Goal: Transaction & Acquisition: Download file/media

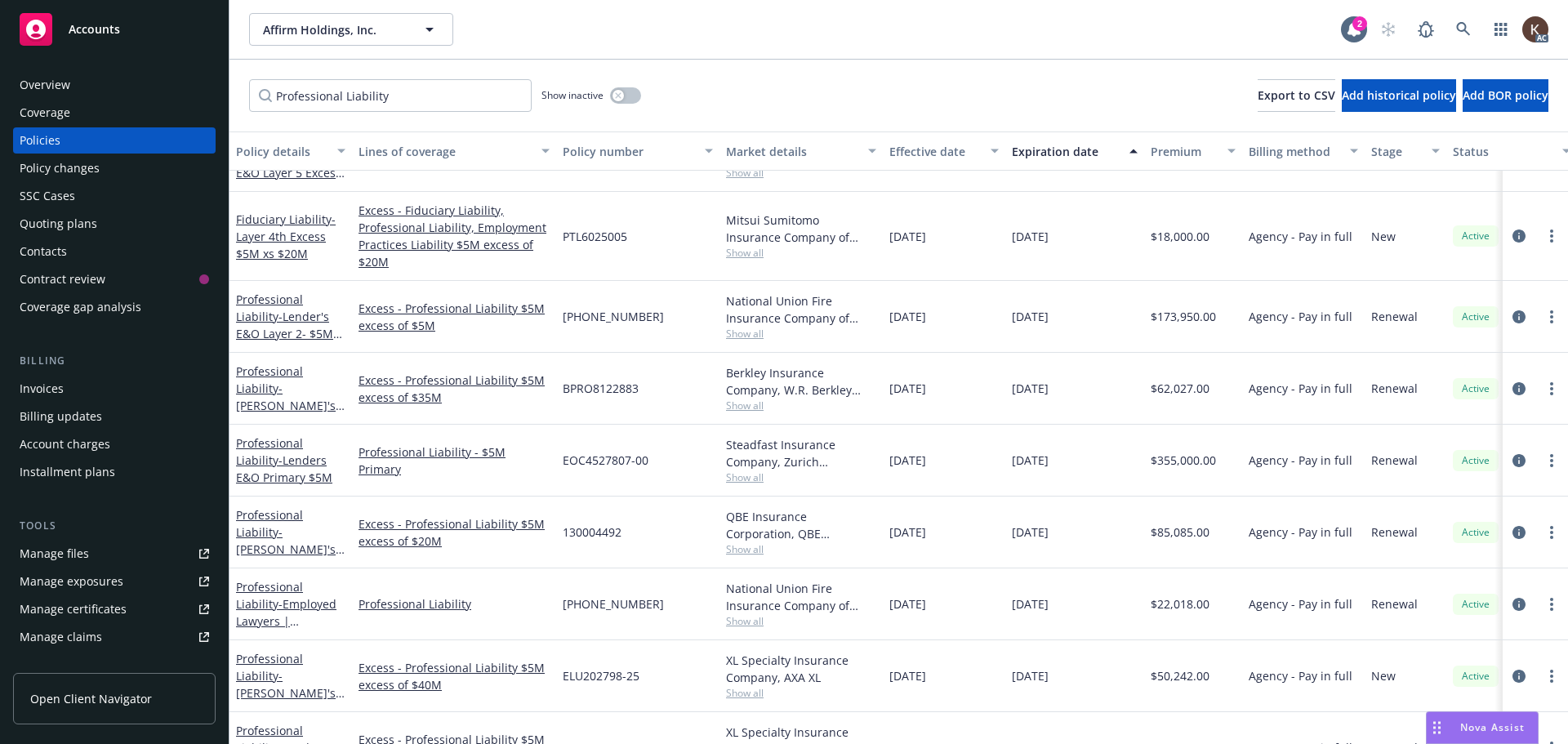
scroll to position [299, 0]
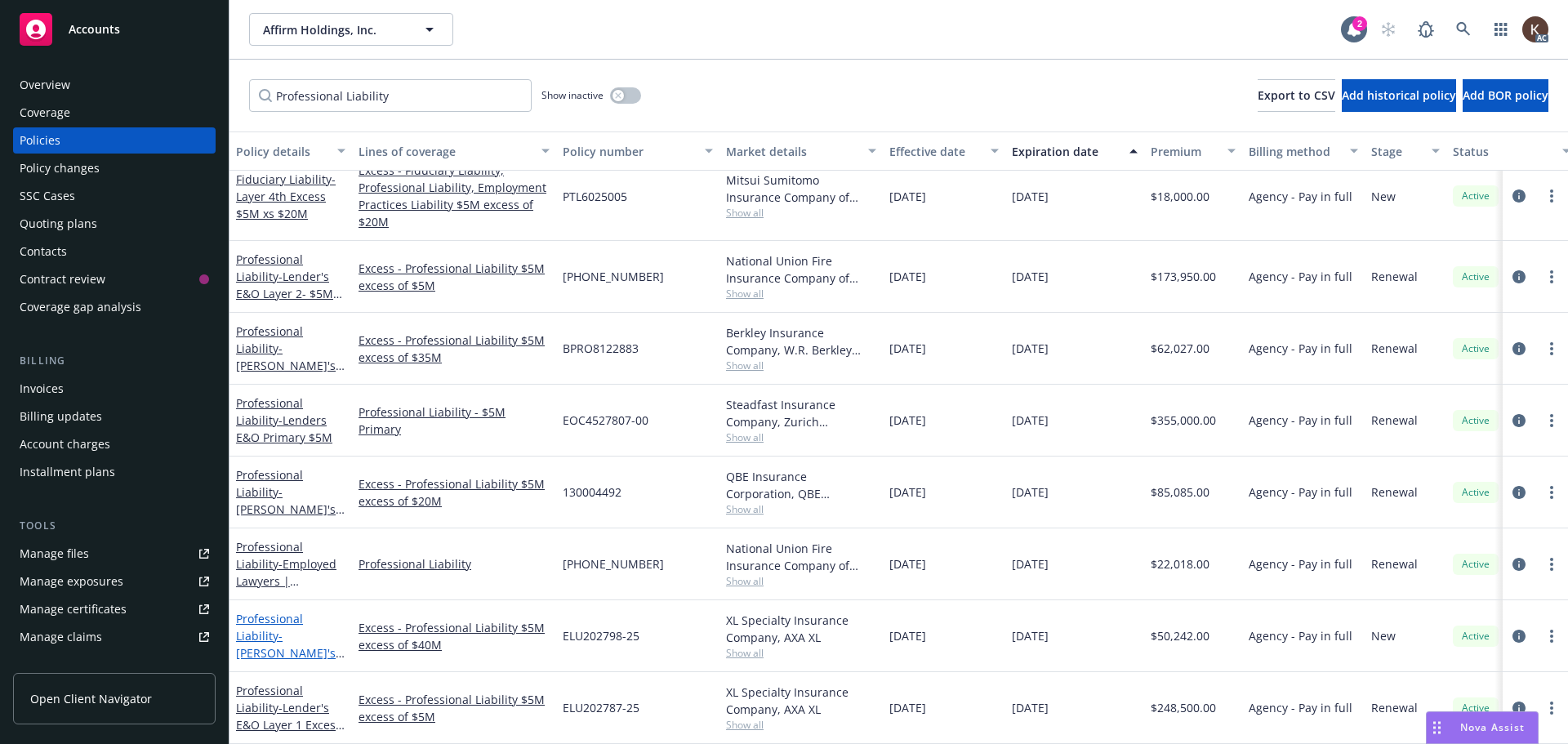
click at [312, 648] on span "- [PERSON_NAME]'s E&O Layer 9th Excess $5M xs $45M" at bounding box center [290, 670] width 109 height 84
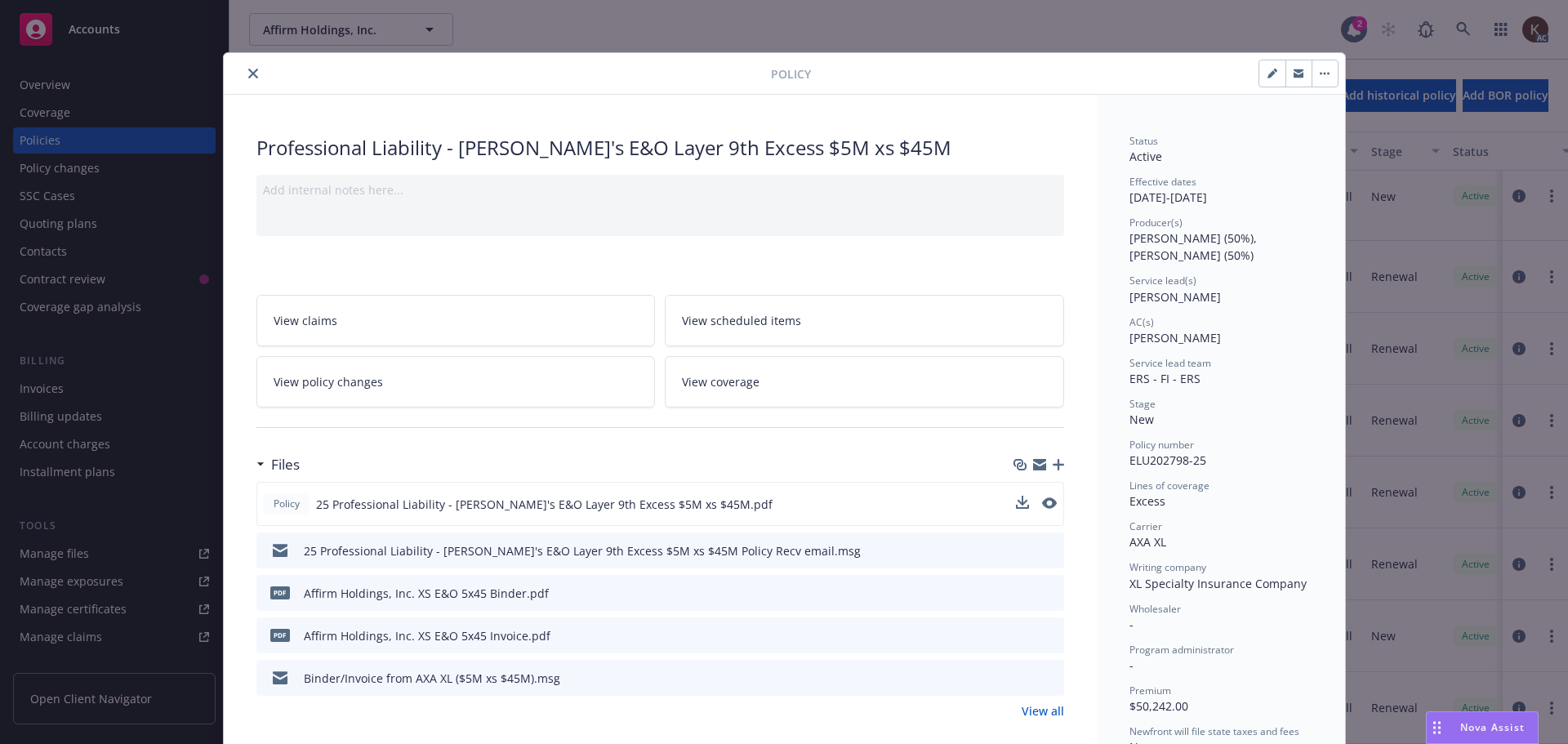
click at [1008, 500] on div "Policy 25 Professional Liability - [PERSON_NAME]'s E&O Layer 9th Excess $5M xs …" at bounding box center [660, 504] width 807 height 44
click at [1015, 503] on icon "download file" at bounding box center [1021, 503] width 13 height 13
click at [248, 74] on icon "close" at bounding box center [252, 73] width 10 height 10
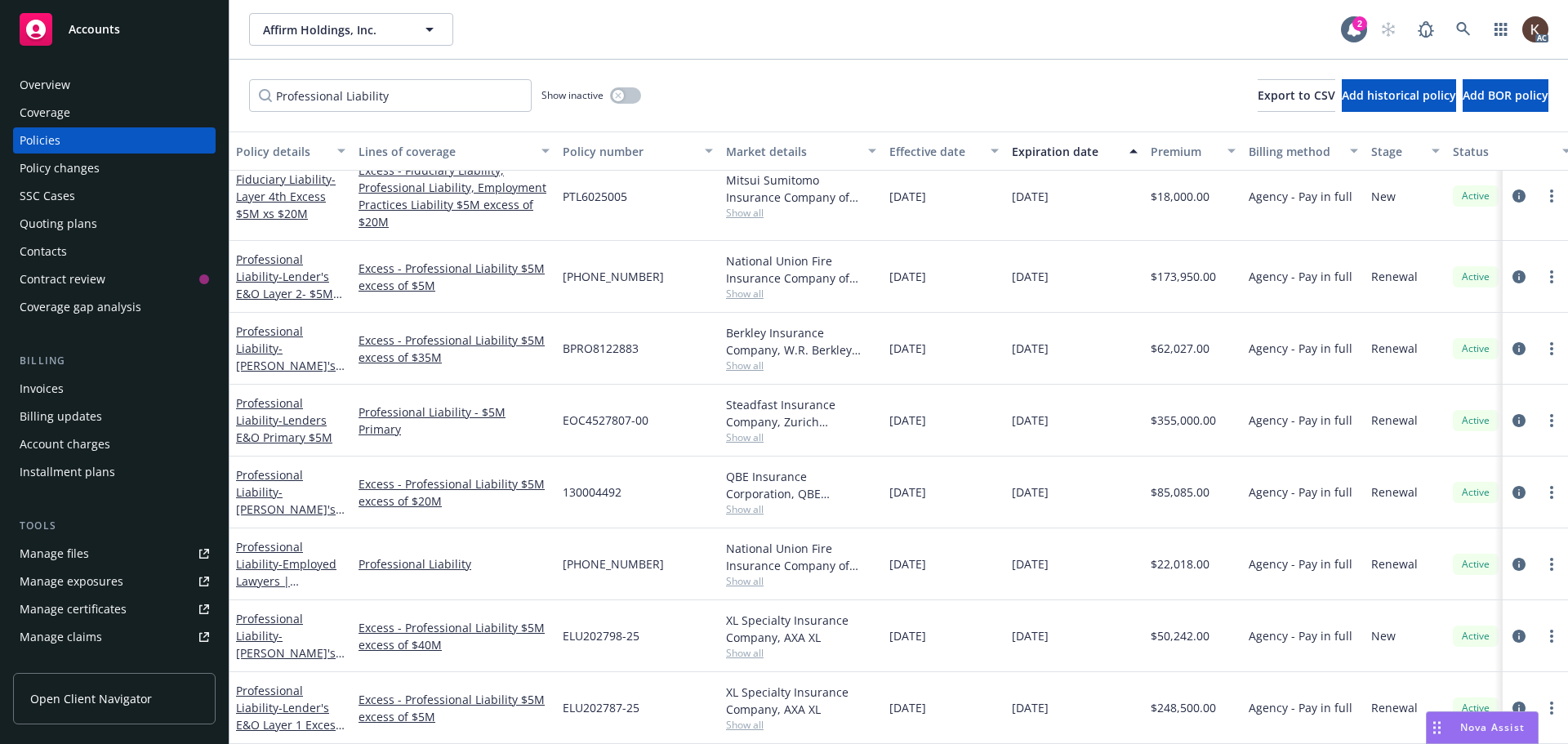
click at [242, 74] on div "Professional Liability Show inactive Export to CSV Add historical policy Add BO…" at bounding box center [899, 95] width 1339 height 72
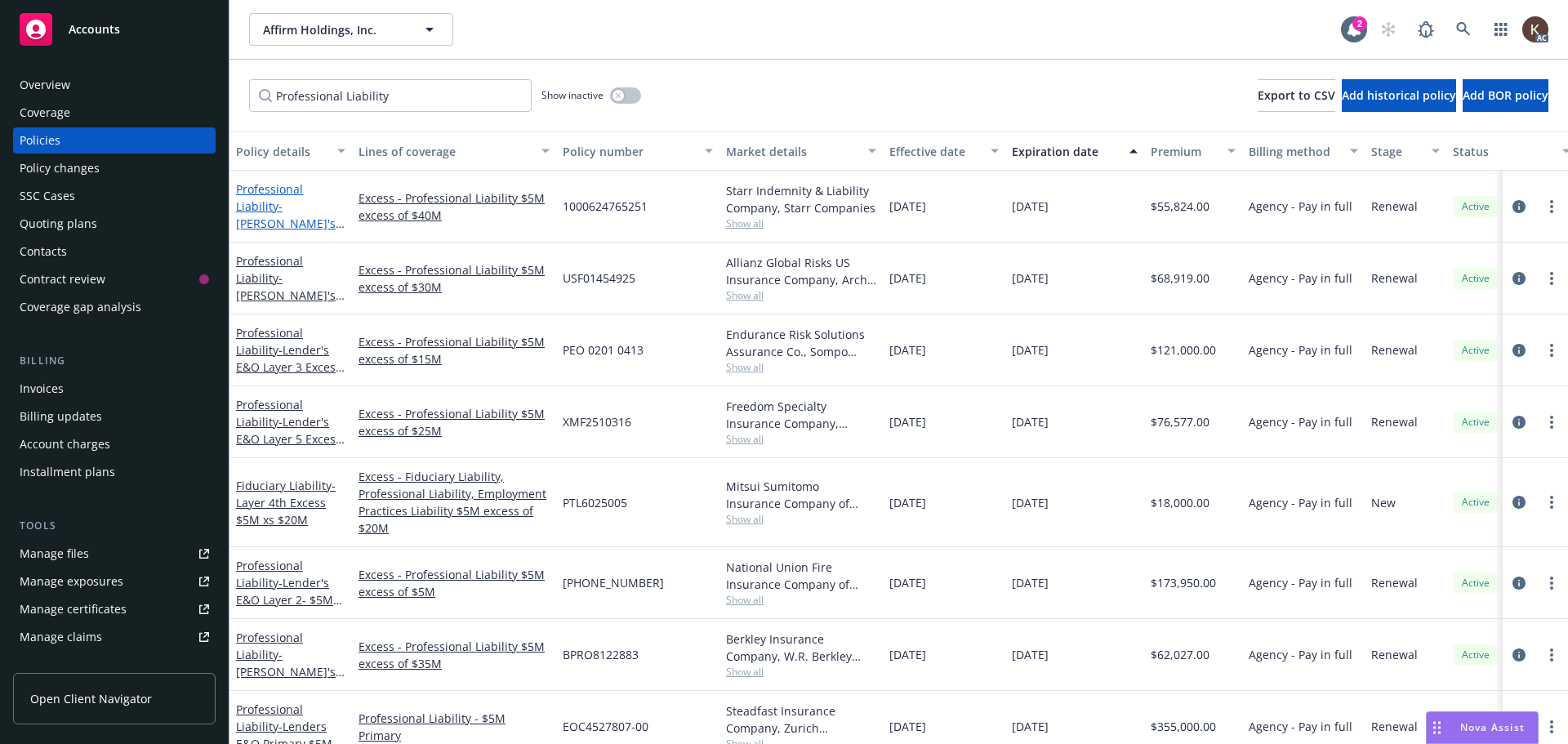
click at [281, 205] on span "- [PERSON_NAME]'s E&O Layer 8th Excess - $5M xs $40M" at bounding box center [290, 240] width 109 height 84
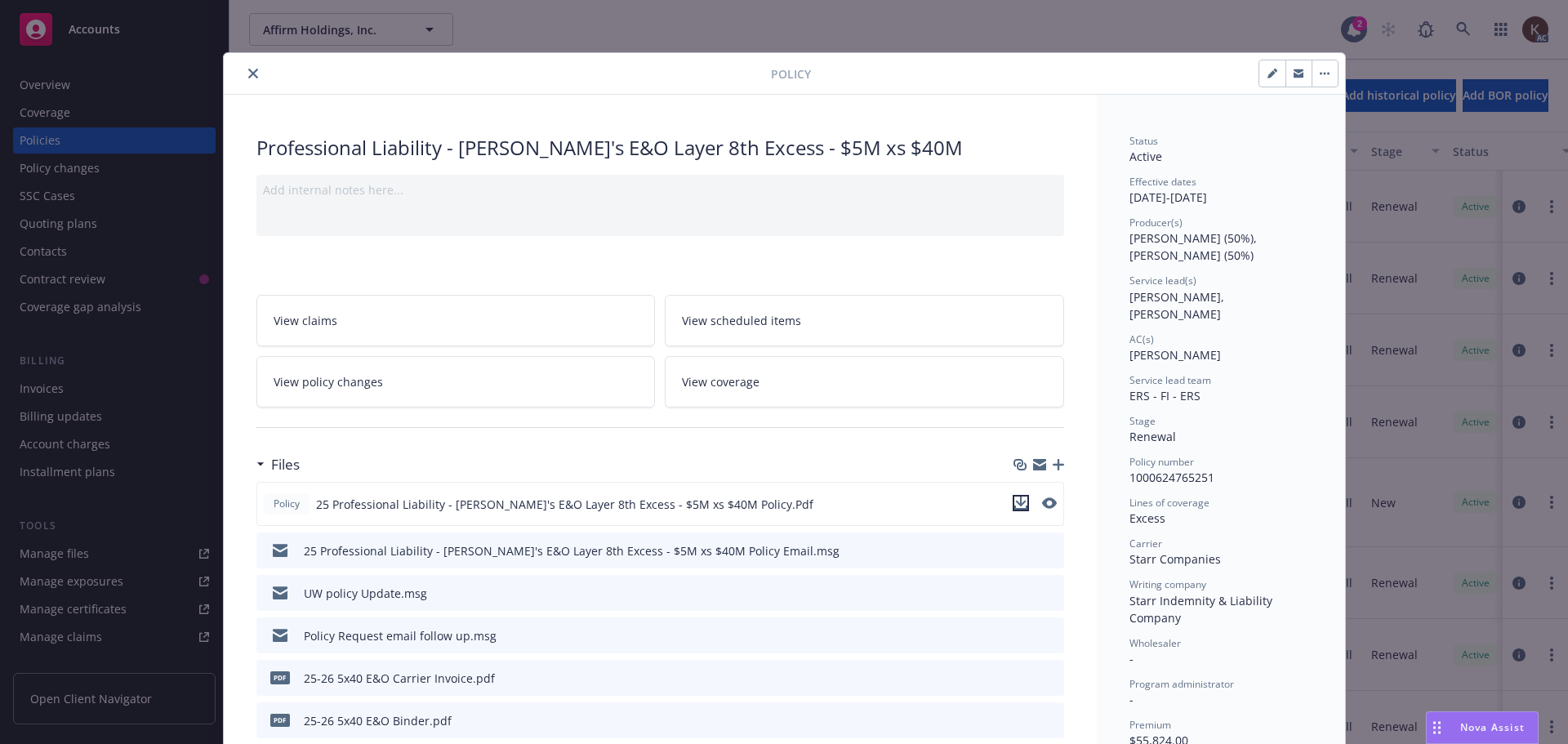
click at [1015, 503] on icon "download file" at bounding box center [1021, 503] width 13 height 13
click at [251, 74] on icon "close" at bounding box center [252, 73] width 10 height 10
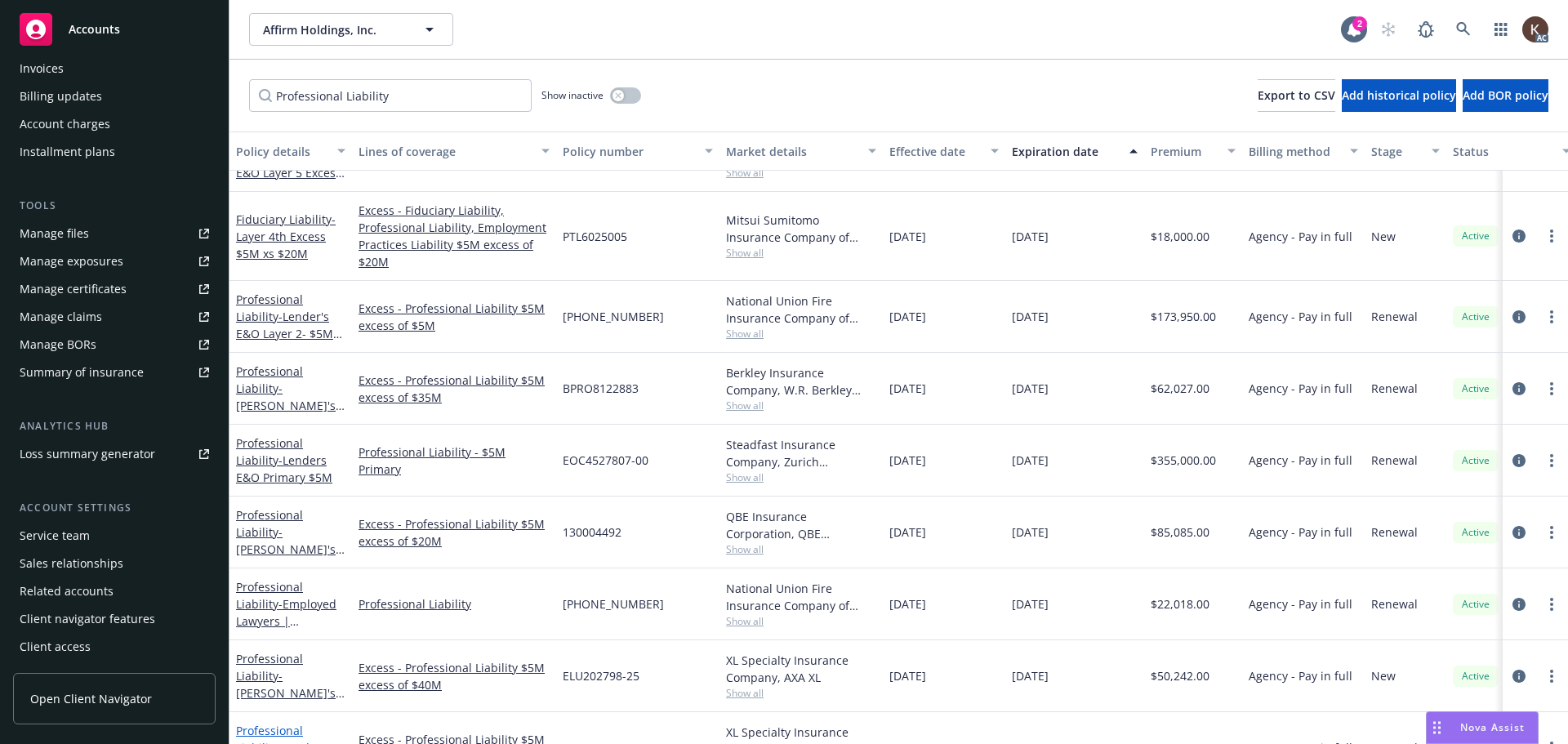
scroll to position [299, 0]
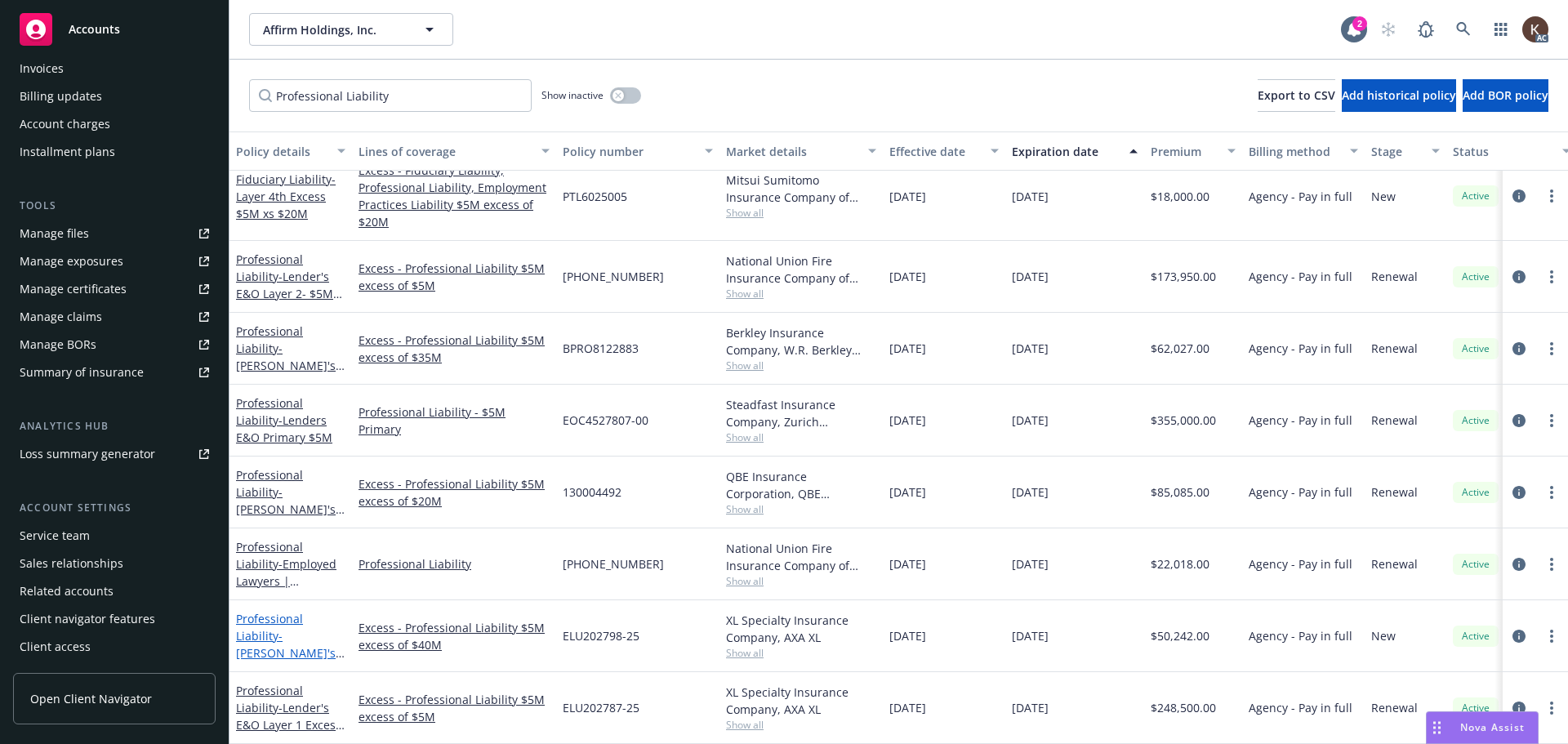
click at [273, 628] on span "- [PERSON_NAME]'s E&O Layer 9th Excess $5M xs $45M" at bounding box center [290, 670] width 109 height 84
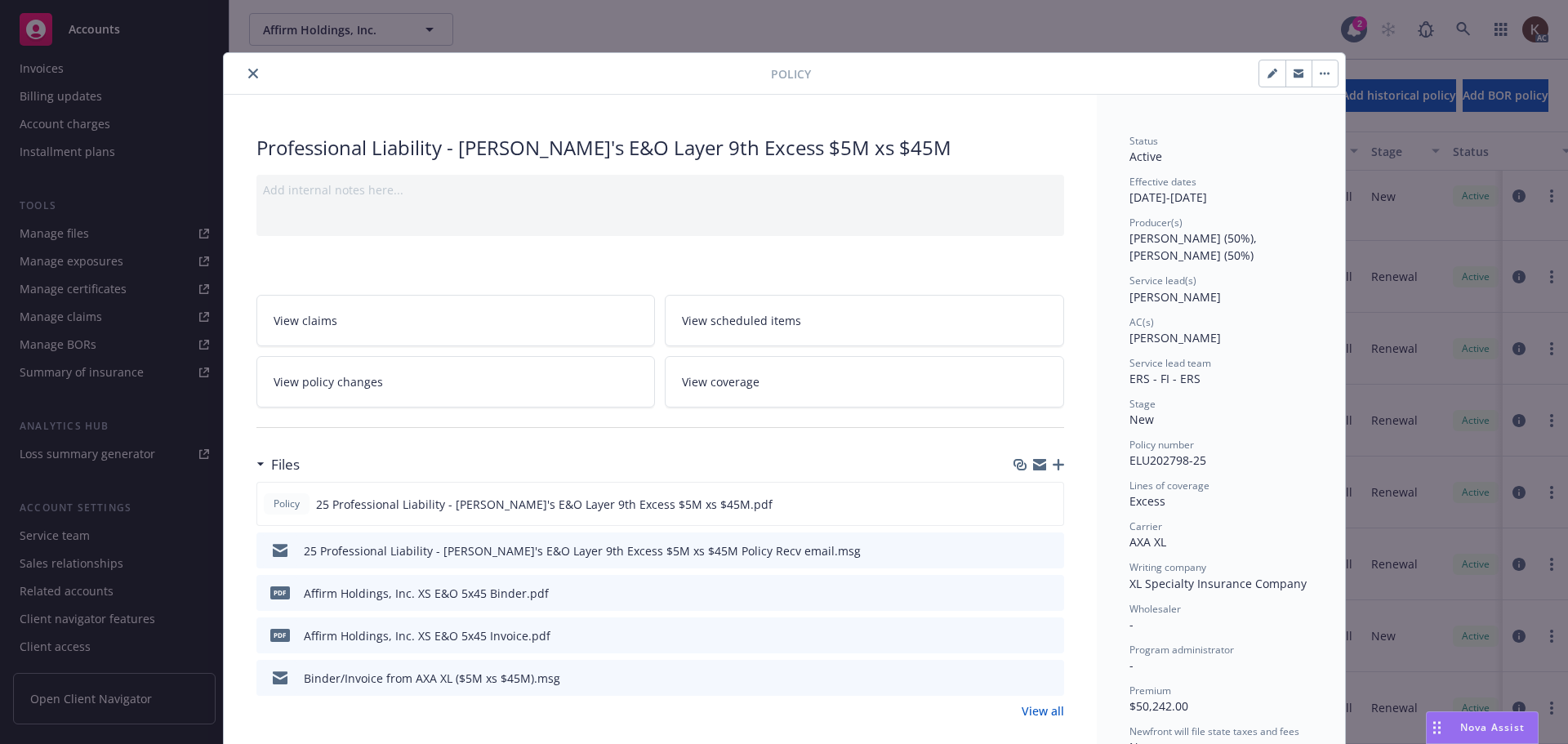
scroll to position [49, 0]
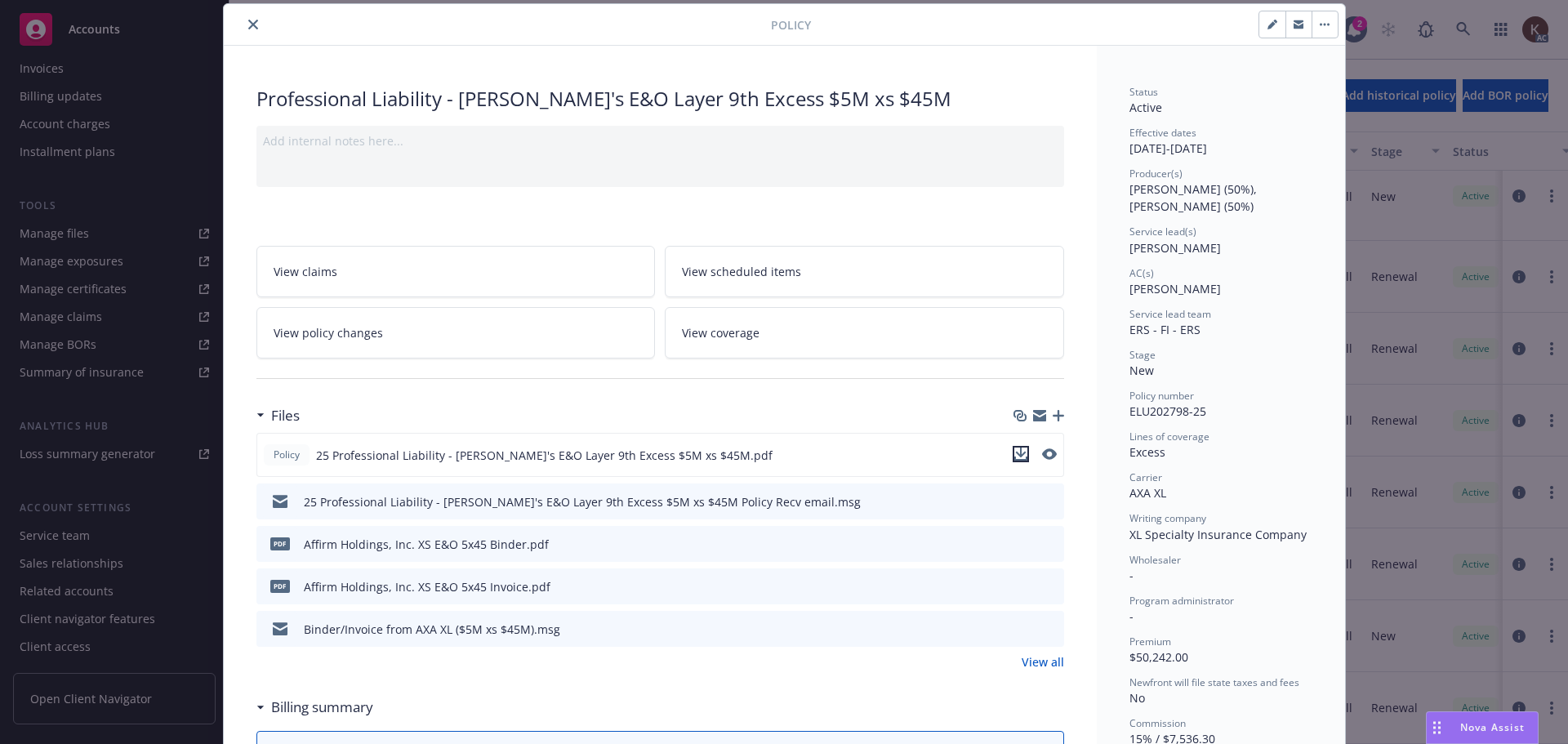
click at [1015, 456] on icon "download file" at bounding box center [1021, 454] width 13 height 13
